Goal: Find specific page/section: Find specific page/section

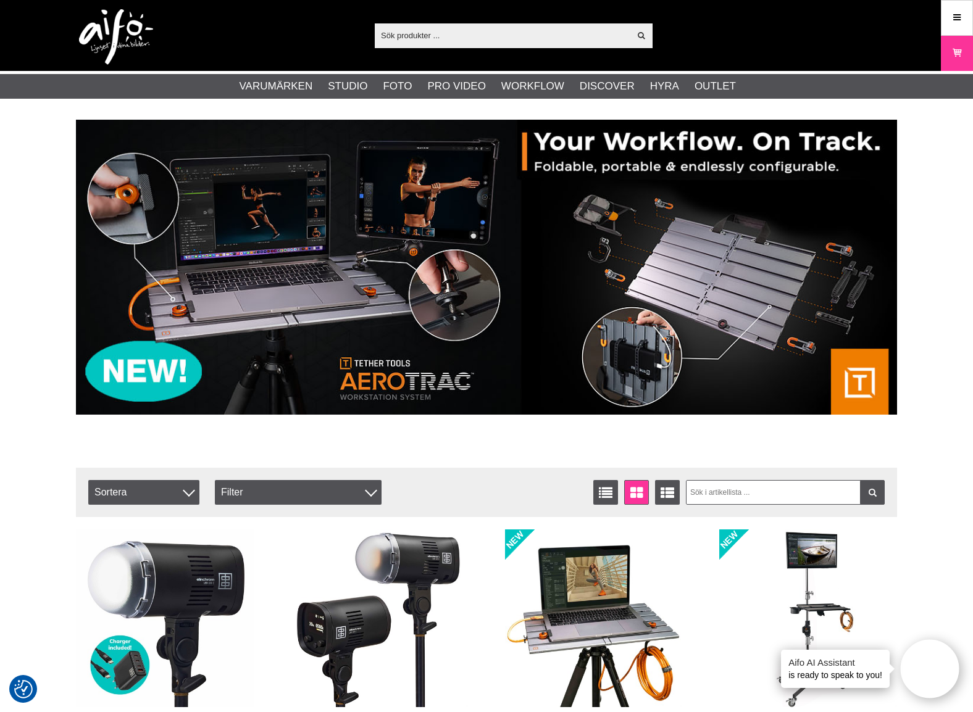
click at [425, 37] on input "text" at bounding box center [502, 35] width 255 height 19
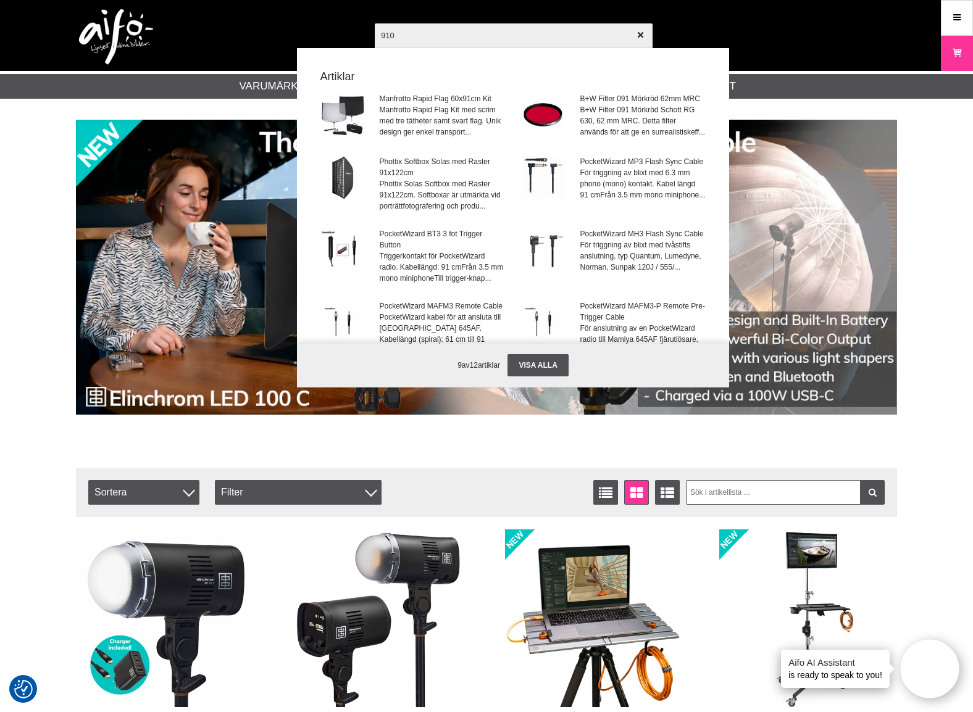
type input "9101"
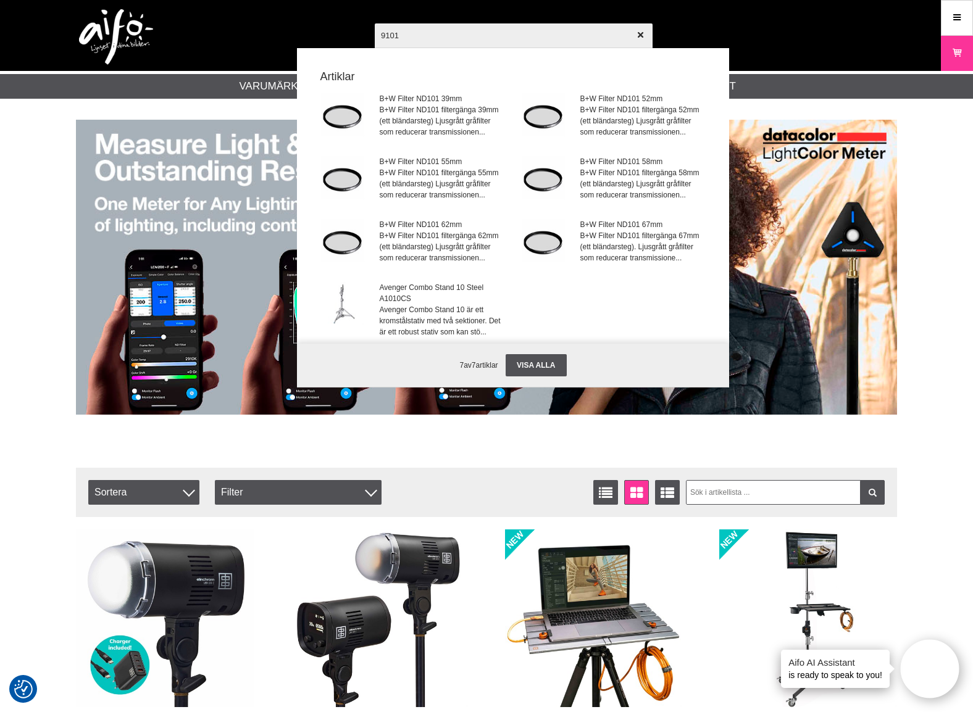
click at [414, 36] on input "9101" at bounding box center [514, 35] width 278 height 43
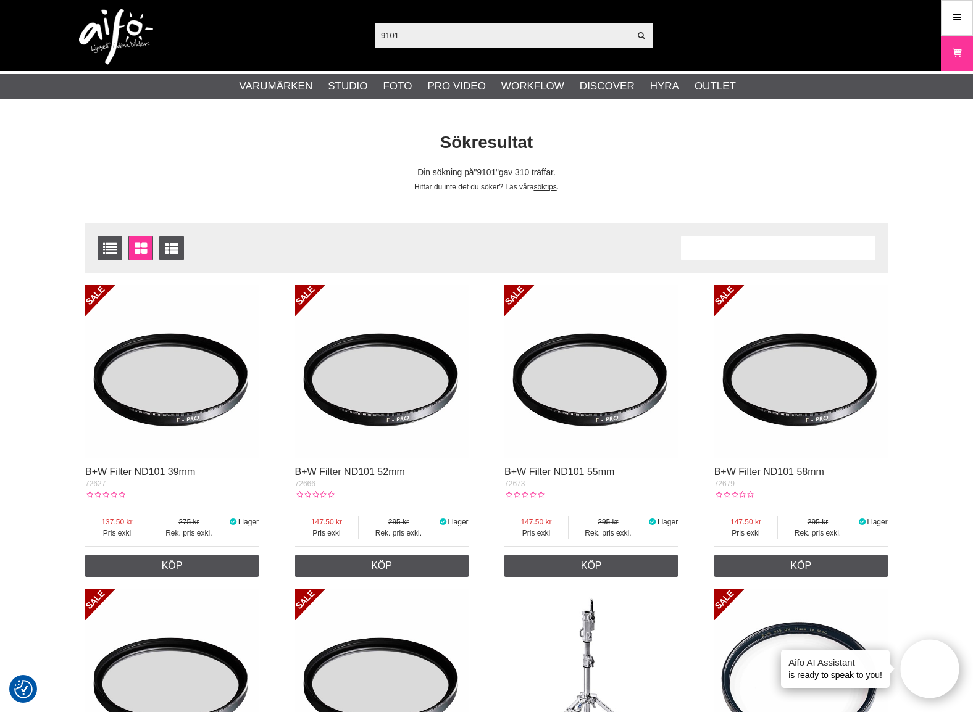
drag, startPoint x: 391, startPoint y: 39, endPoint x: 323, endPoint y: 49, distance: 68.7
click at [331, 43] on div "9101 Visa alla Artiklar Kategorier av artiklar Din sökning på gav inga träffar.…" at bounding box center [486, 35] width 839 height 71
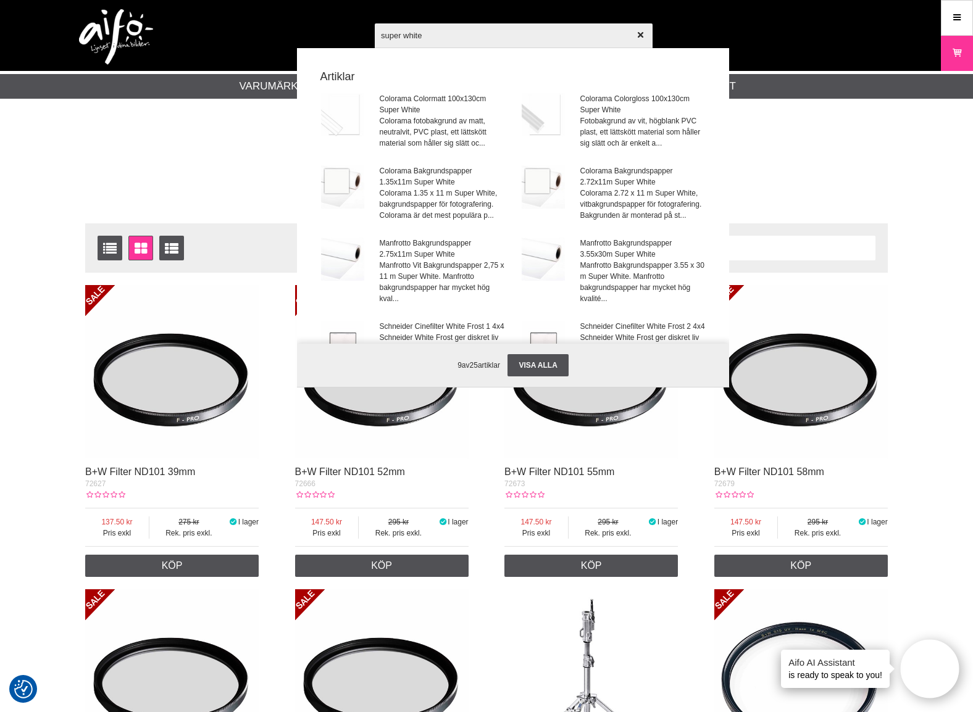
drag, startPoint x: 322, startPoint y: 45, endPoint x: 309, endPoint y: 52, distance: 14.6
click at [375, 48] on div "super white Visa alla Artiklar Colorama Colormatt 100x130cm Super White Coloram…" at bounding box center [591, 177] width 432 height 309
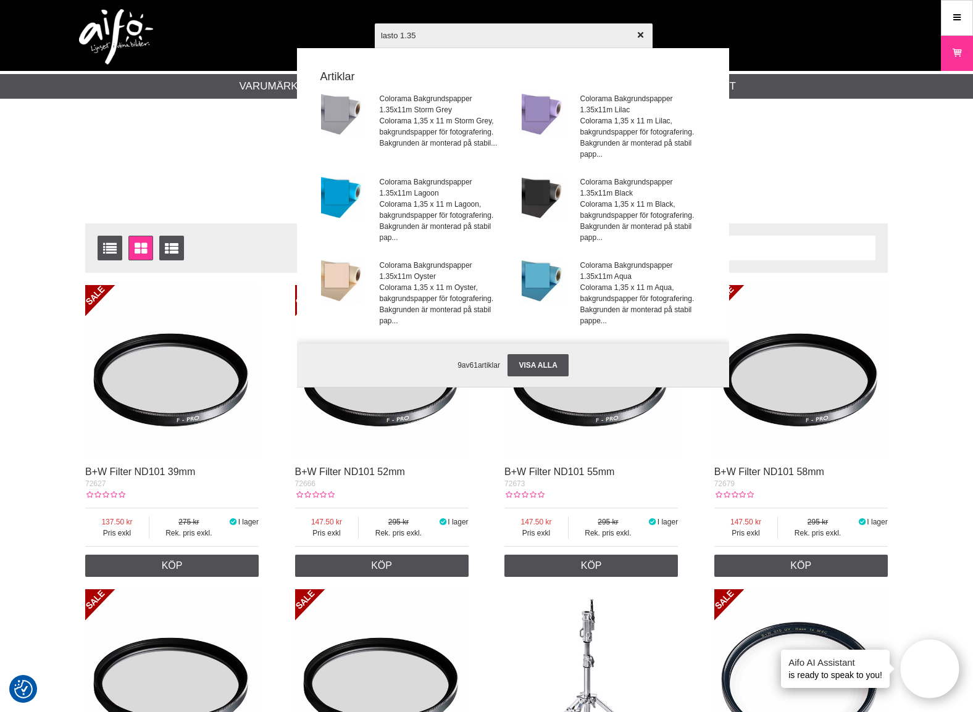
drag, startPoint x: 463, startPoint y: 43, endPoint x: 322, endPoint y: 73, distance: 144.1
click at [375, 64] on div "lasto 1.35 Visa alla Artiklar Colorama Bakgrundspapper 1.35x11m Storm Grey Colo…" at bounding box center [591, 177] width 432 height 309
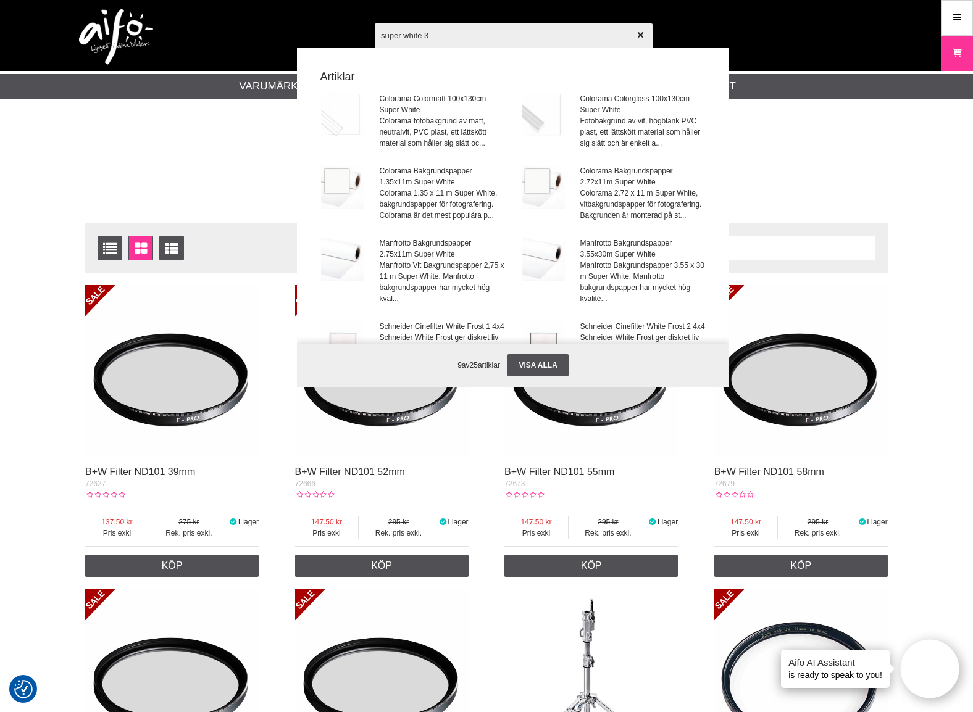
type input "super white 35"
